Goal: Information Seeking & Learning: Learn about a topic

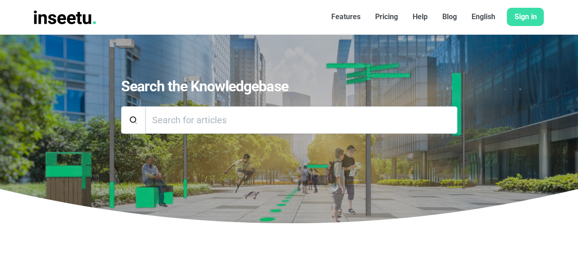
click at [239, 117] on input "Search" at bounding box center [301, 119] width 312 height 27
type input "geo tag"
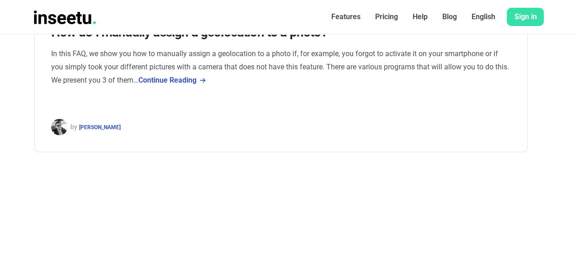
scroll to position [674, 0]
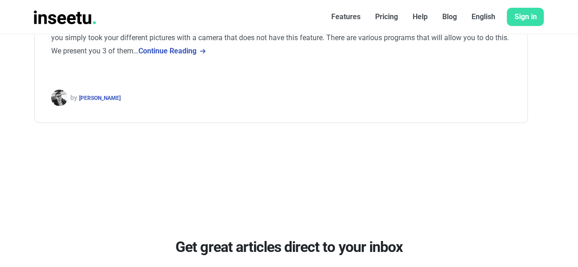
click at [396, 14] on font "Pricing" at bounding box center [386, 16] width 23 height 9
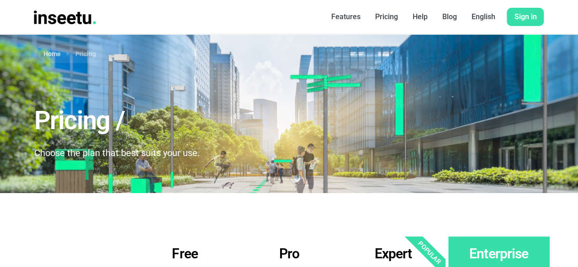
drag, startPoint x: 581, startPoint y: 28, endPoint x: 583, endPoint y: 13, distance: 14.8
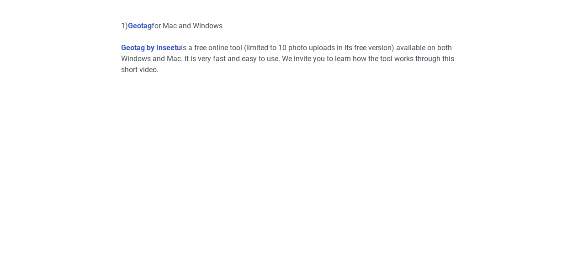
scroll to position [462, 0]
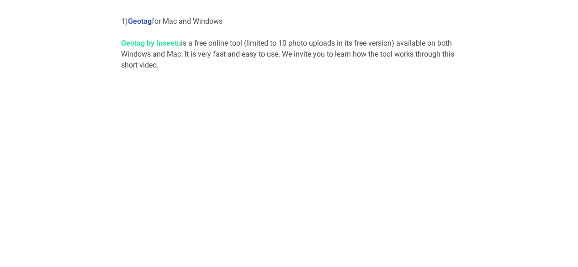
click at [143, 42] on link "Geotag by Inseetu" at bounding box center [151, 43] width 60 height 9
